Goal: Information Seeking & Learning: Learn about a topic

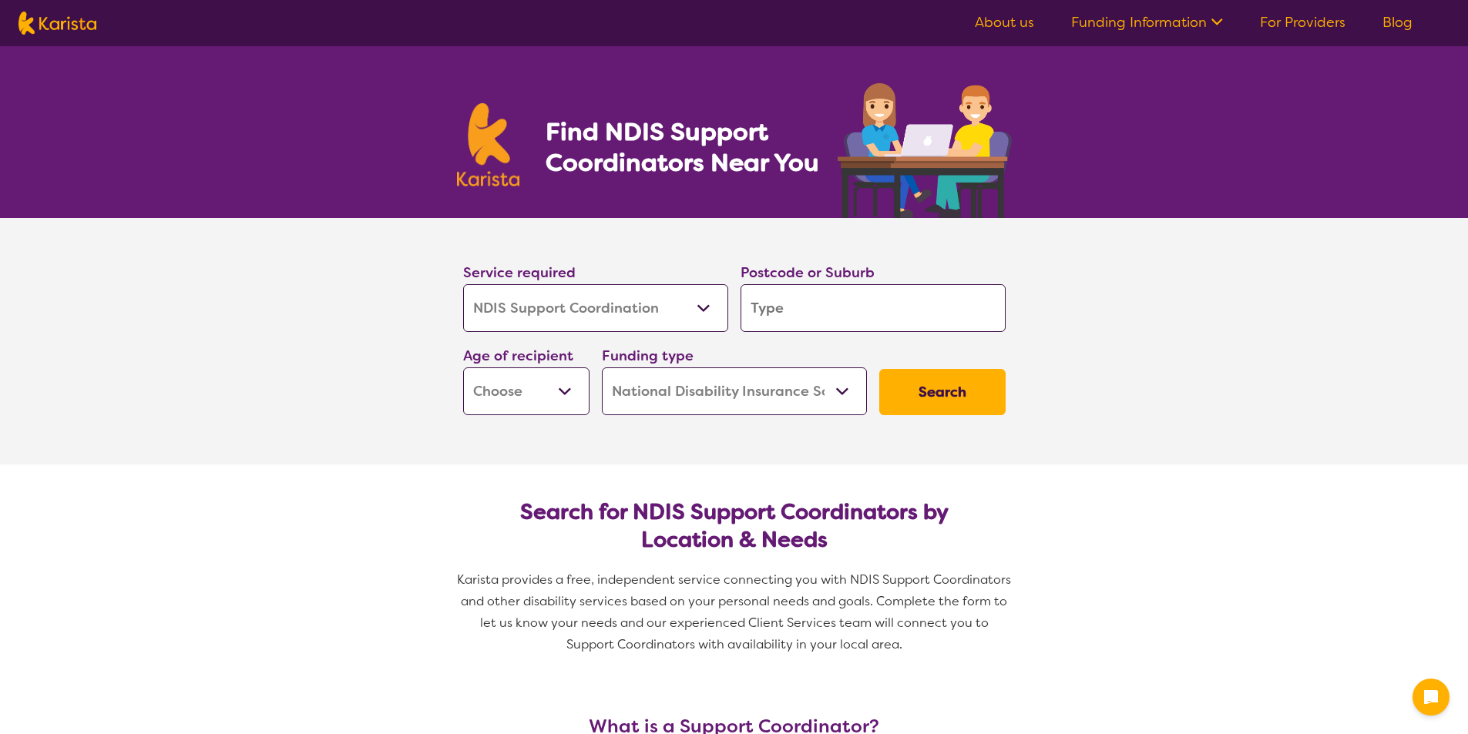
select select "NDIS Support Coordination"
select select "NDIS"
select select "NDIS Support Coordination"
select select "NDIS"
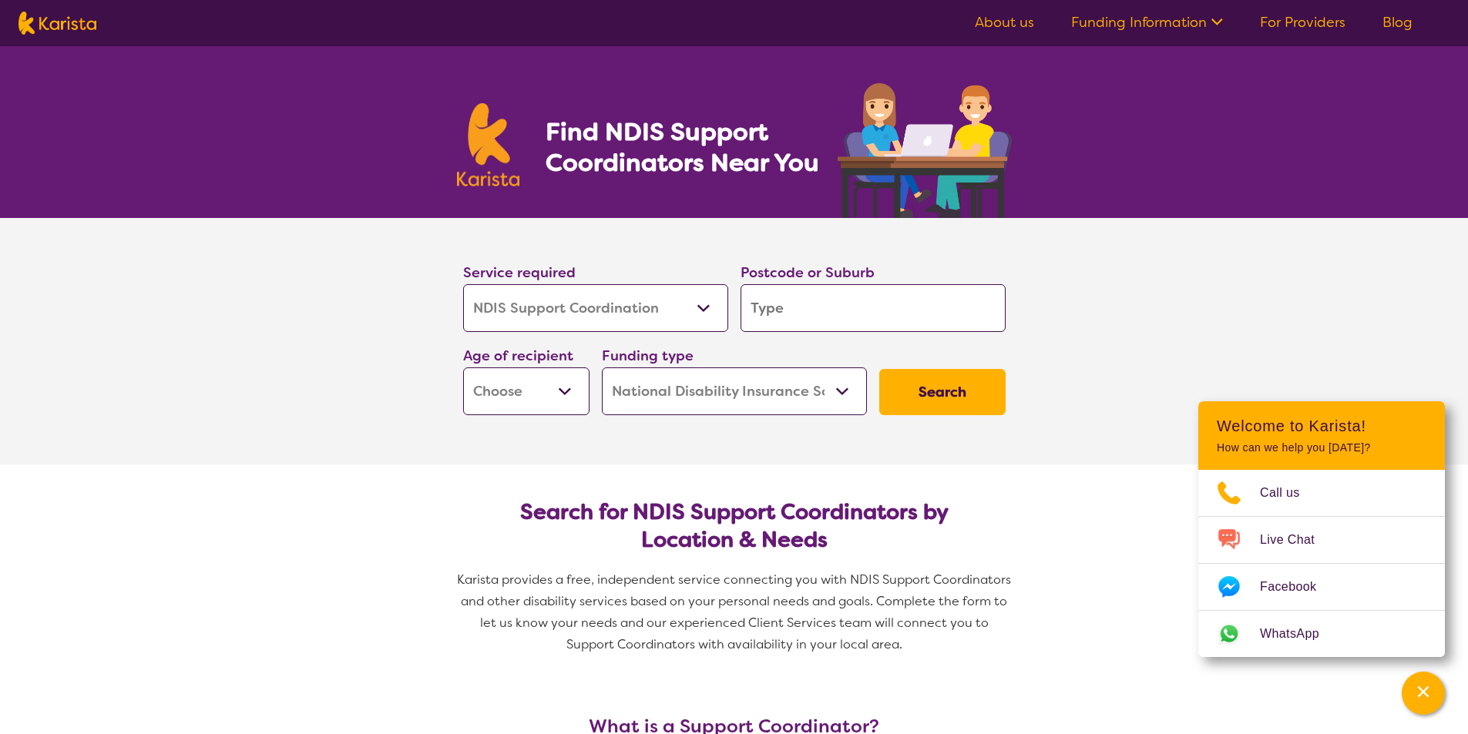
click at [757, 317] on input "search" at bounding box center [872, 308] width 265 height 48
type input "4"
type input "40"
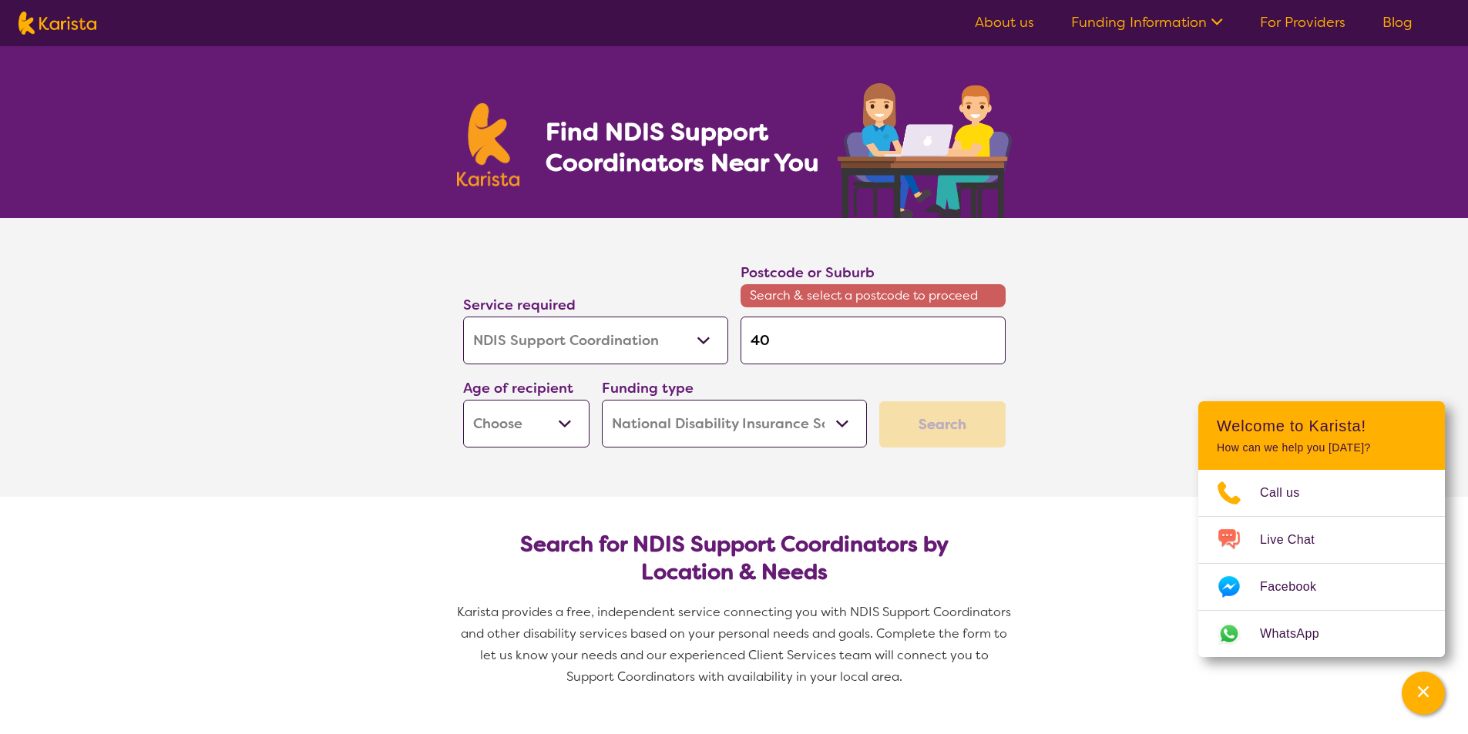
type input "402"
type input "4022"
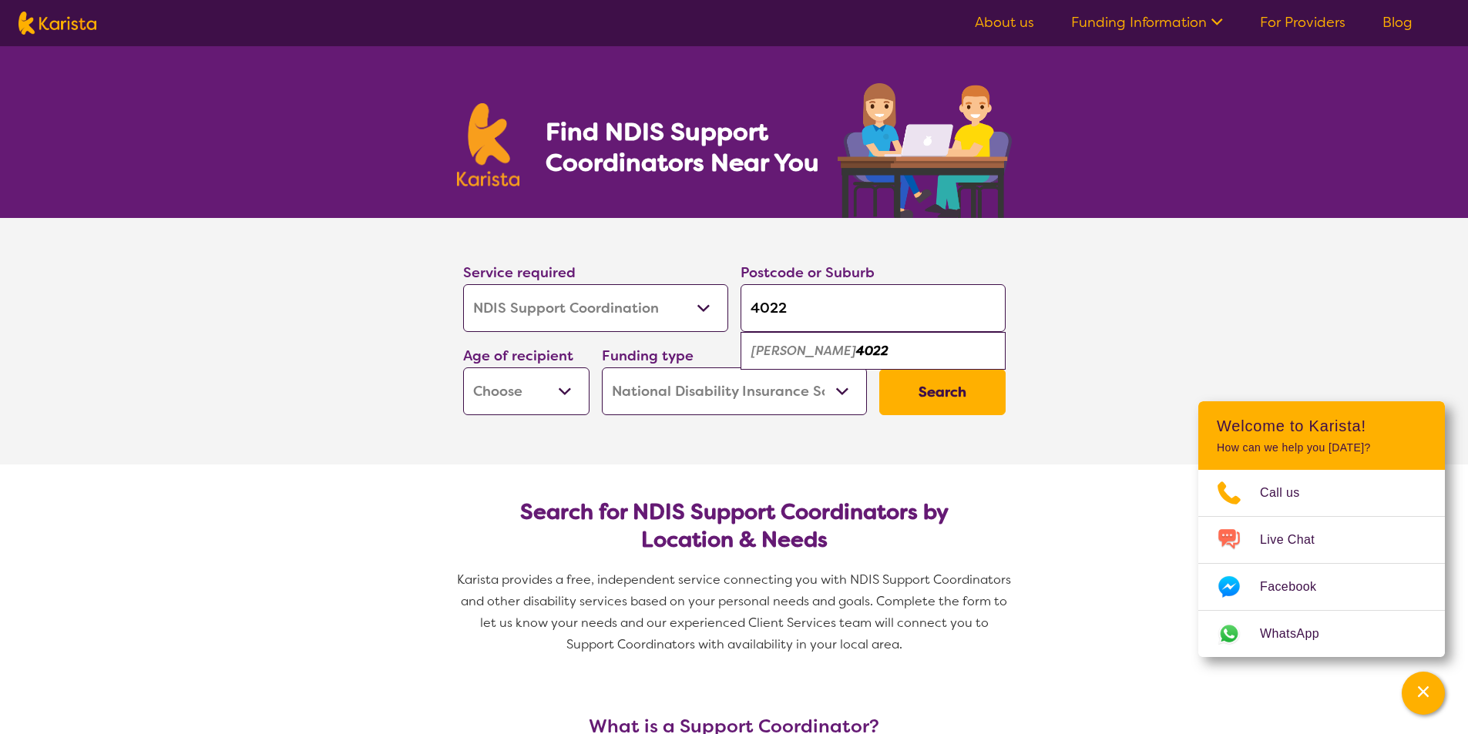
type input "4022"
click at [559, 391] on select "Early Childhood - 0 to 9 Child - 10 to 11 Adolescent - 12 to 17 Adult - 18 to 6…" at bounding box center [526, 391] width 126 height 48
select select "AS"
click at [463, 367] on select "Early Childhood - 0 to 9 Child - 10 to 11 Adolescent - 12 to 17 Adult - 18 to 6…" at bounding box center [526, 391] width 126 height 48
select select "AS"
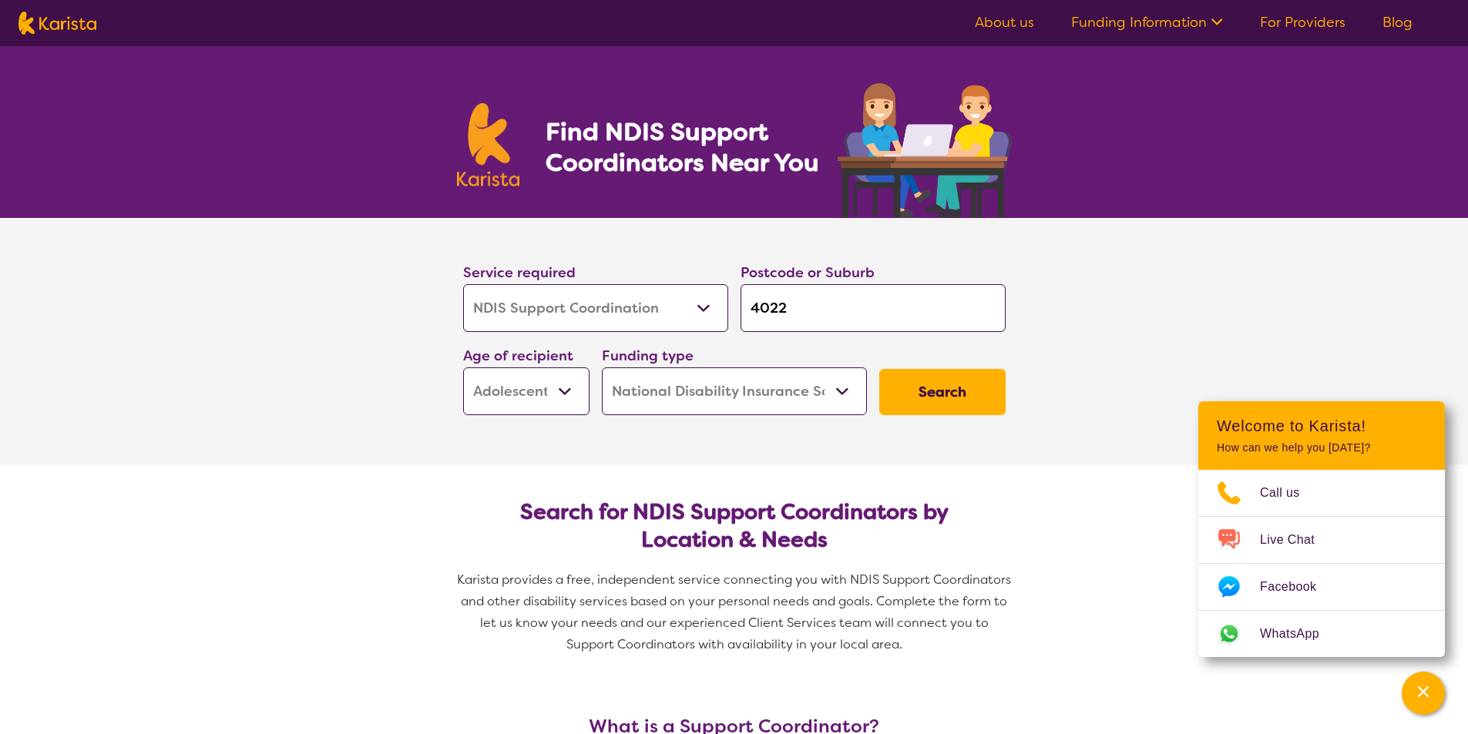
click at [937, 393] on button "Search" at bounding box center [942, 392] width 126 height 46
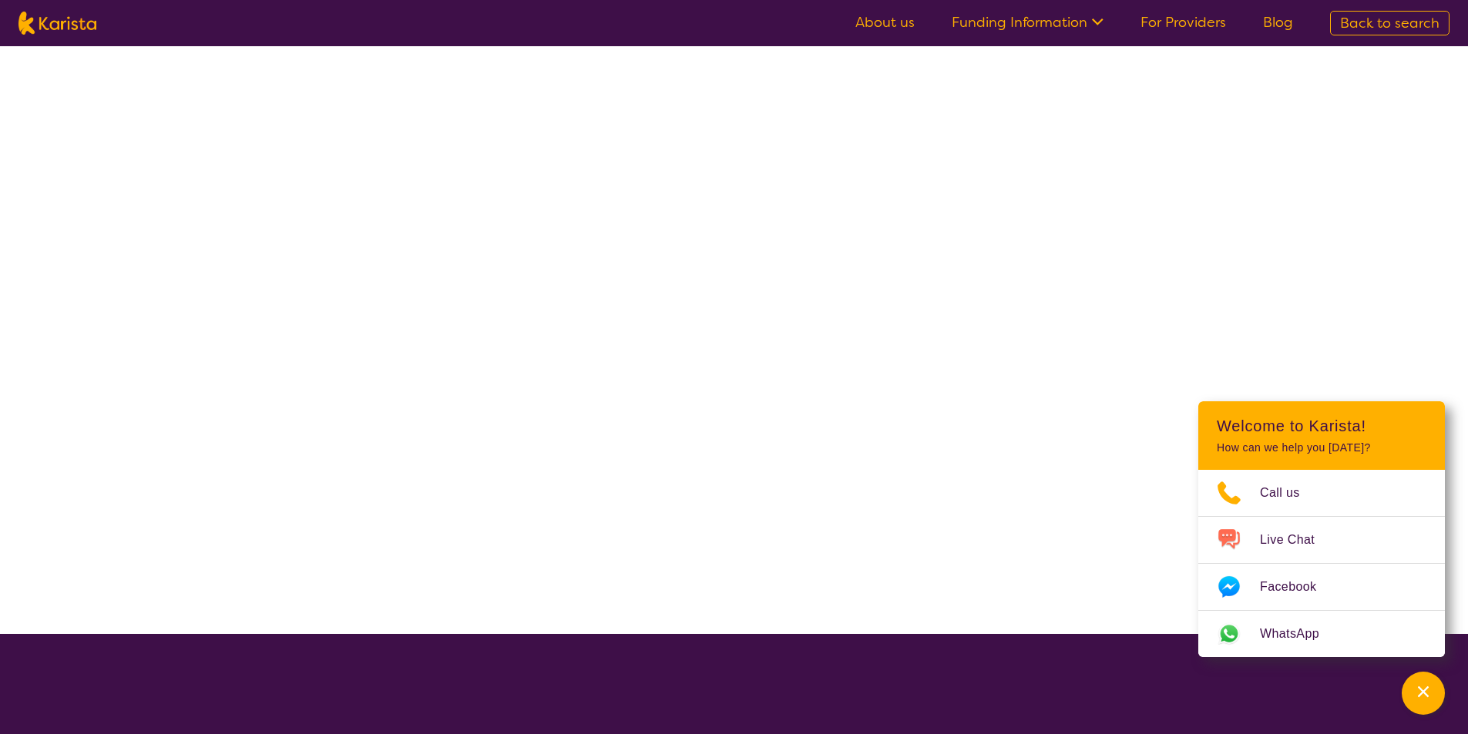
select select "NDIS Support Coordination"
select select "AS"
select select "NDIS"
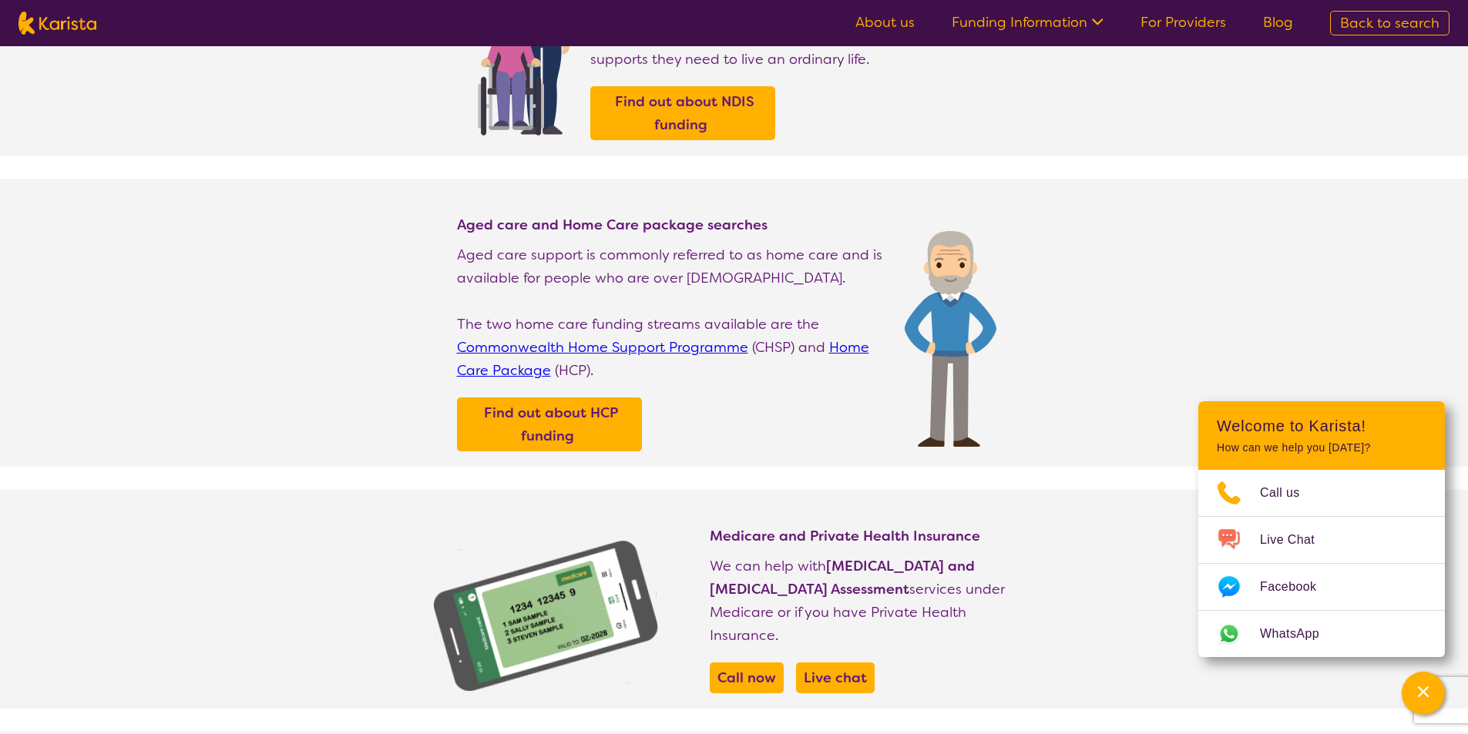
scroll to position [77, 0]
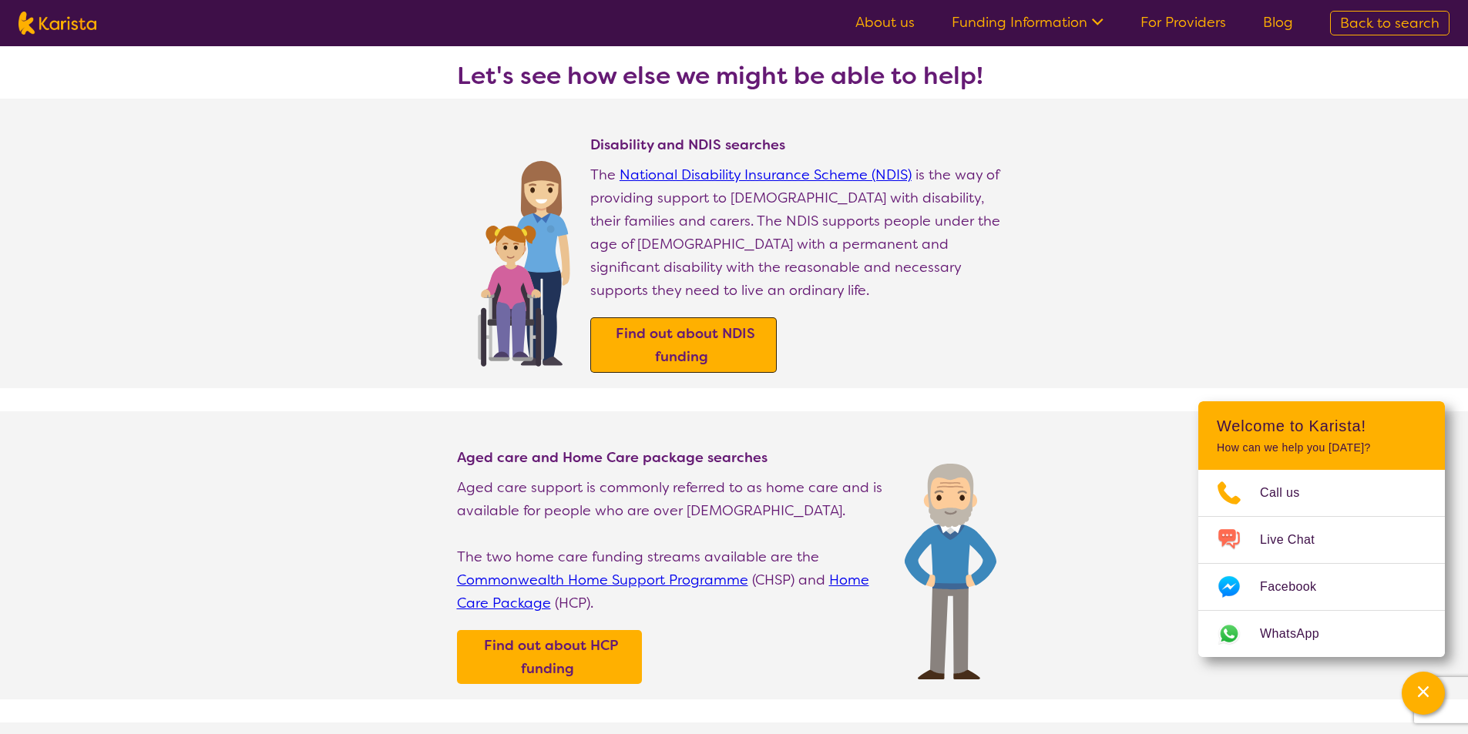
click at [689, 324] on b "Find out about NDIS funding" at bounding box center [685, 345] width 139 height 42
select select "NDIS Support Coordination"
select select "AS"
select select "NDIS"
select select "NDIS Support Coordination"
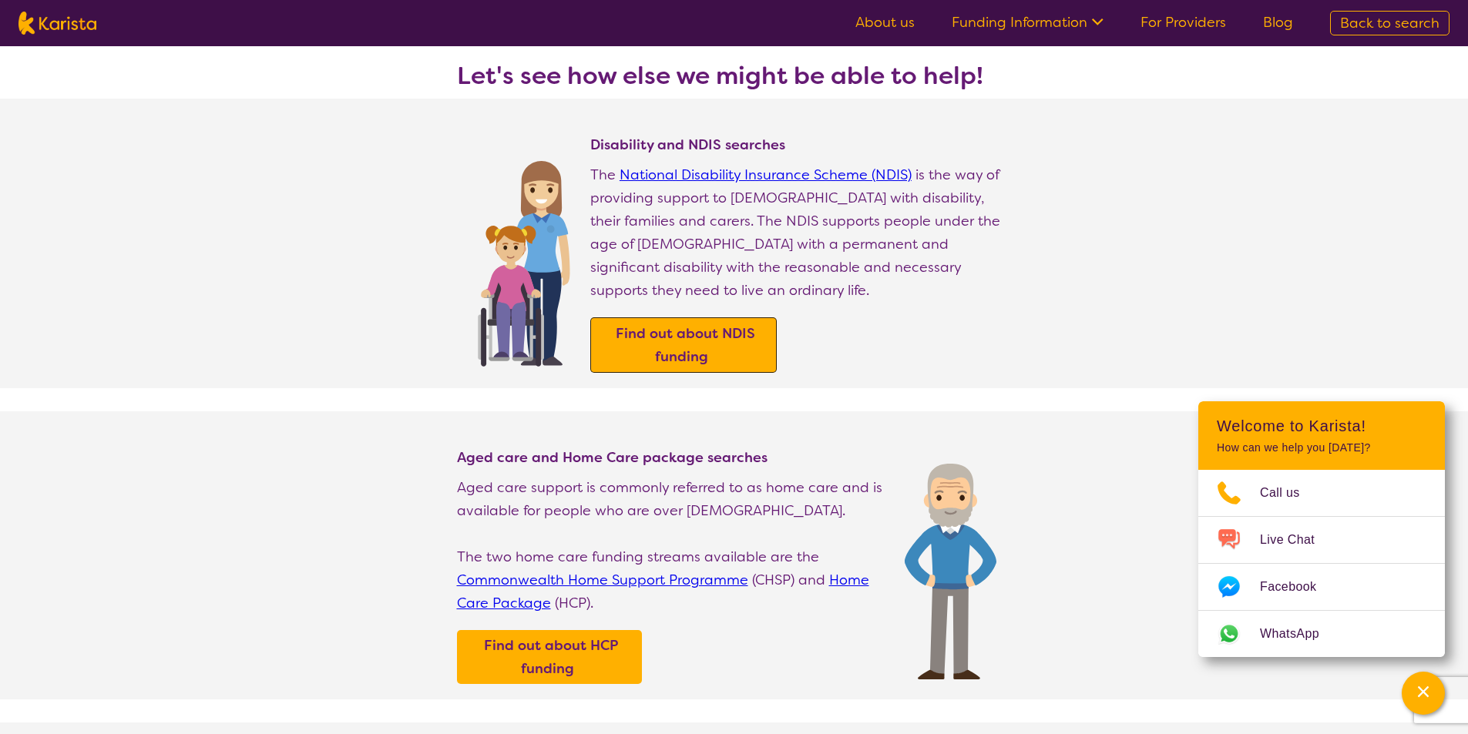
select select "AS"
select select "NDIS"
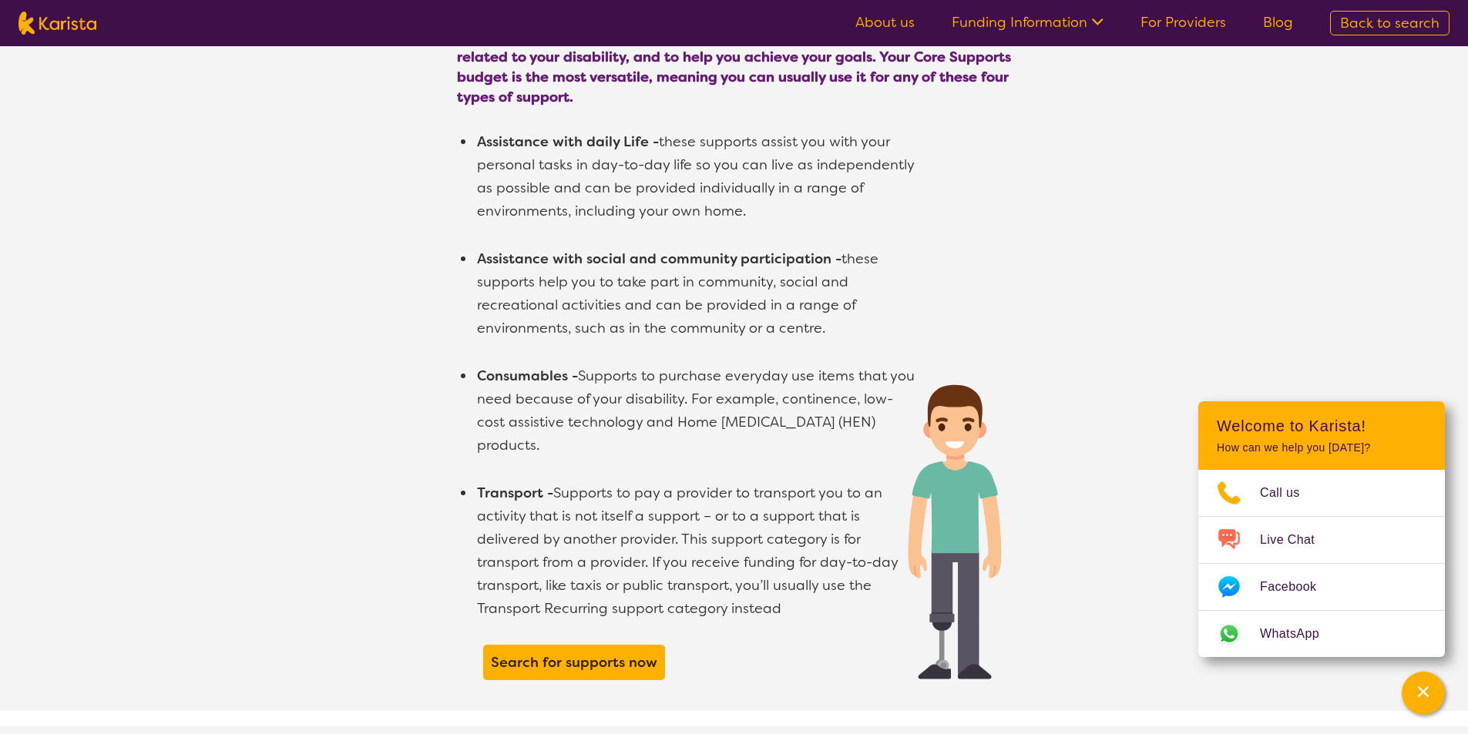
scroll to position [924, 0]
